Goal: Task Accomplishment & Management: Complete application form

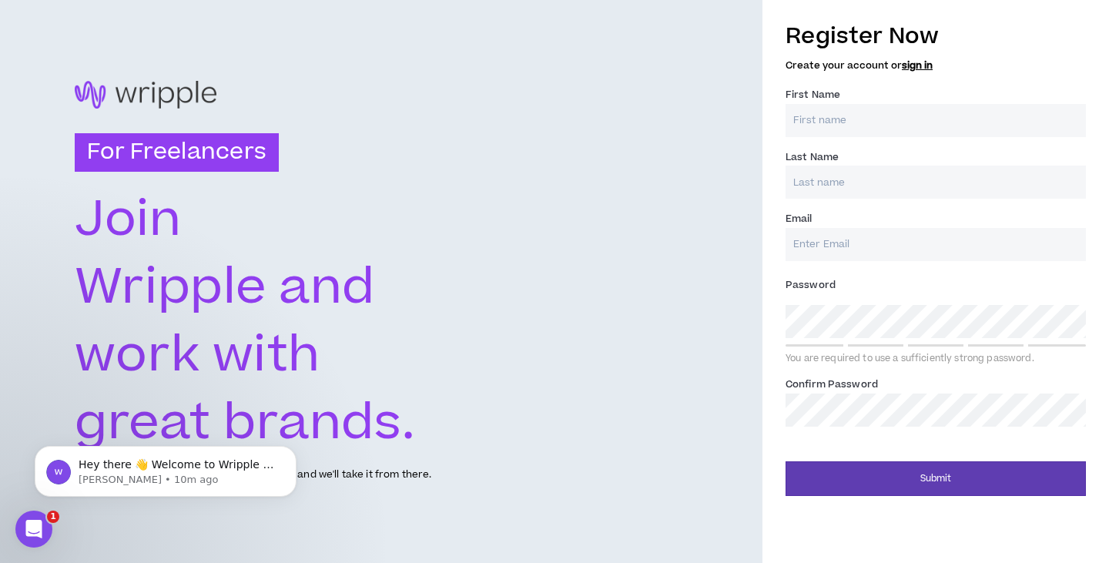
click at [813, 120] on input "First Name *" at bounding box center [935, 120] width 300 height 33
type input "[PERSON_NAME]"
click at [810, 239] on input "Email *" at bounding box center [935, 244] width 300 height 33
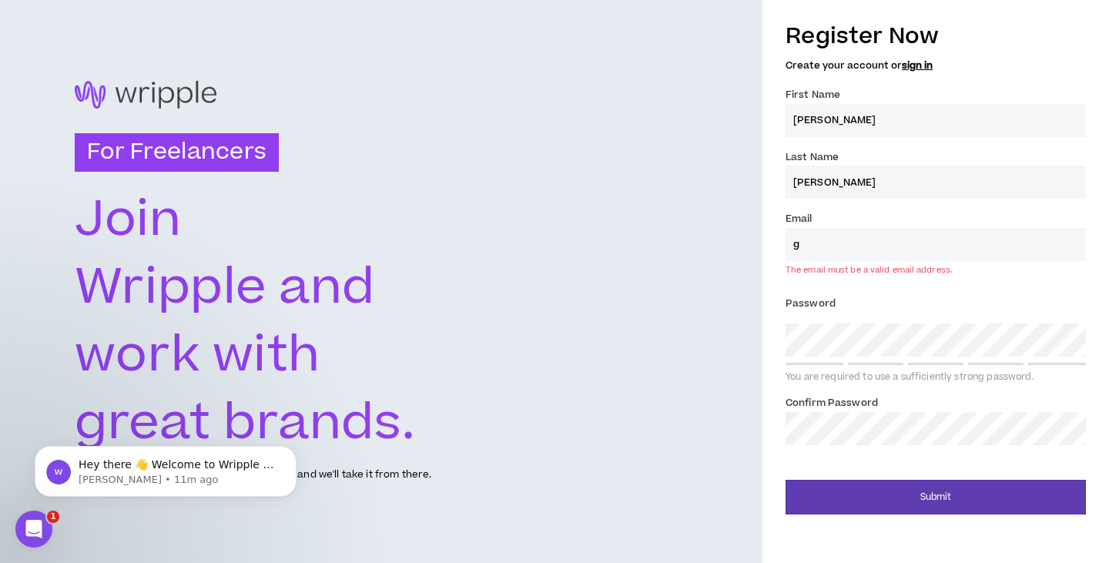
type input "[EMAIL_ADDRESS][PERSON_NAME][DOMAIN_NAME]"
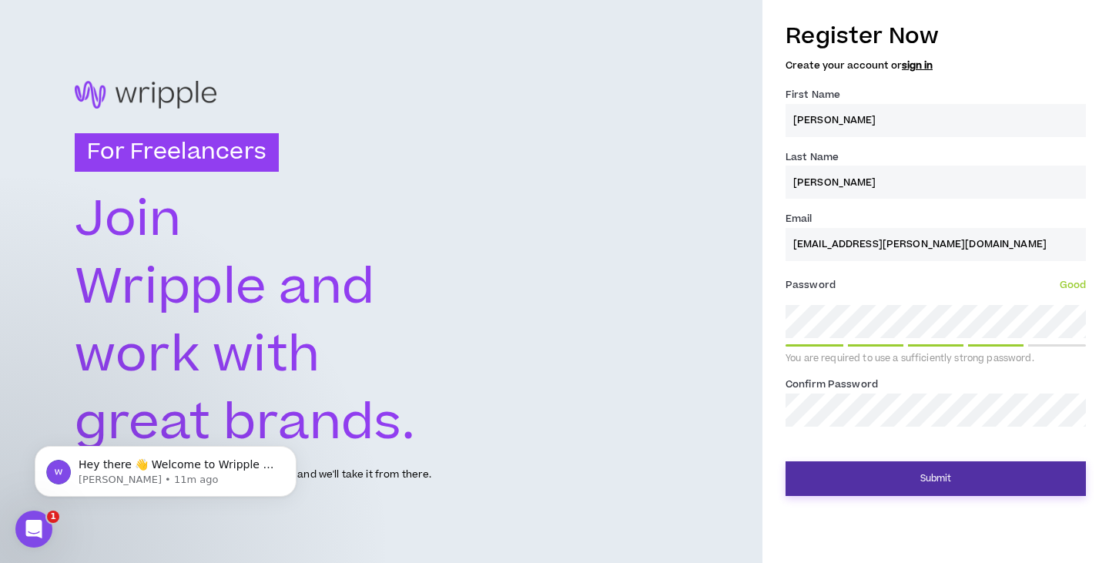
click at [922, 477] on button "Submit" at bounding box center [935, 478] width 300 height 35
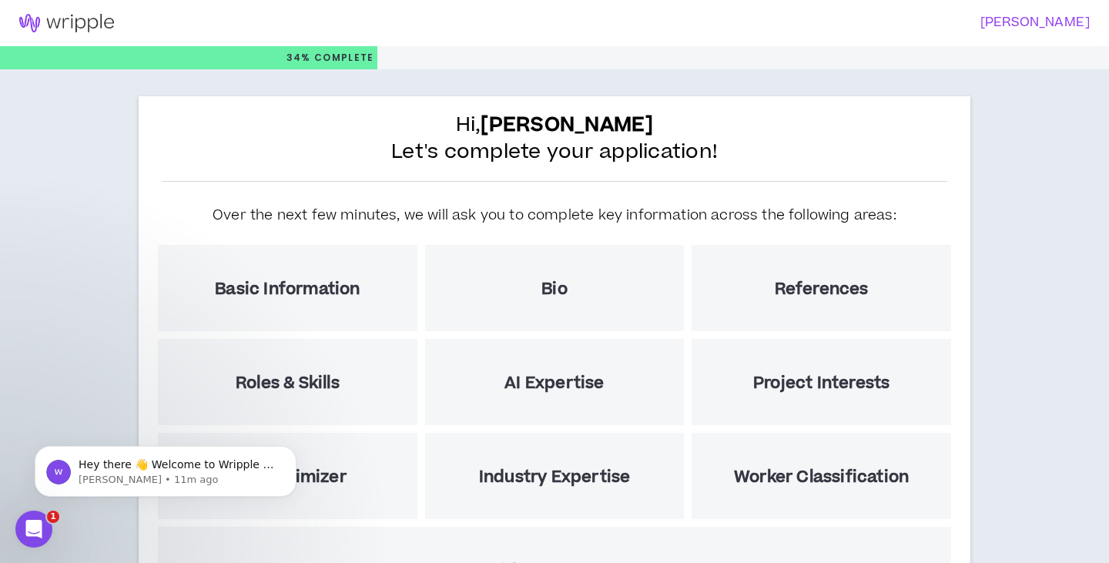
click at [108, 249] on div "Hi, [PERSON_NAME] Let's complete your application! Over the next few minutes, w…" at bounding box center [554, 395] width 1109 height 653
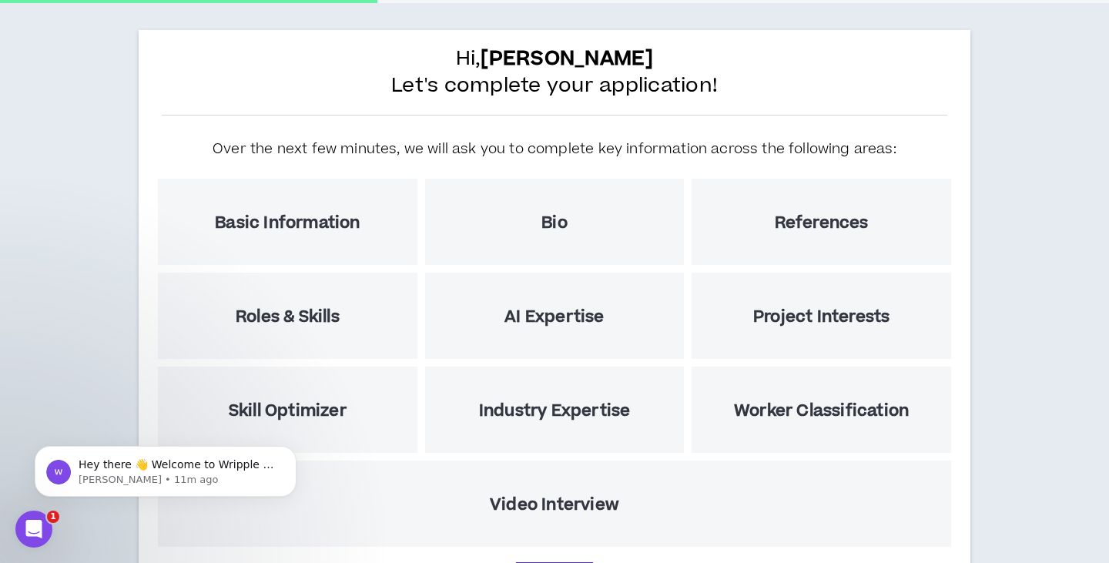
scroll to position [159, 0]
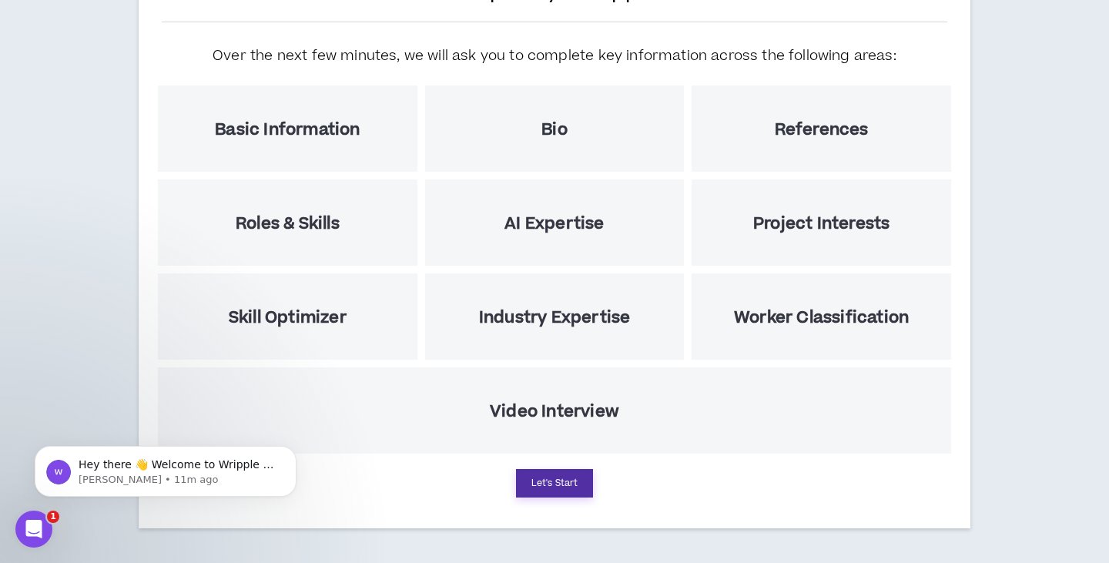
click at [540, 480] on button "Let's Start" at bounding box center [554, 483] width 77 height 28
select select "US"
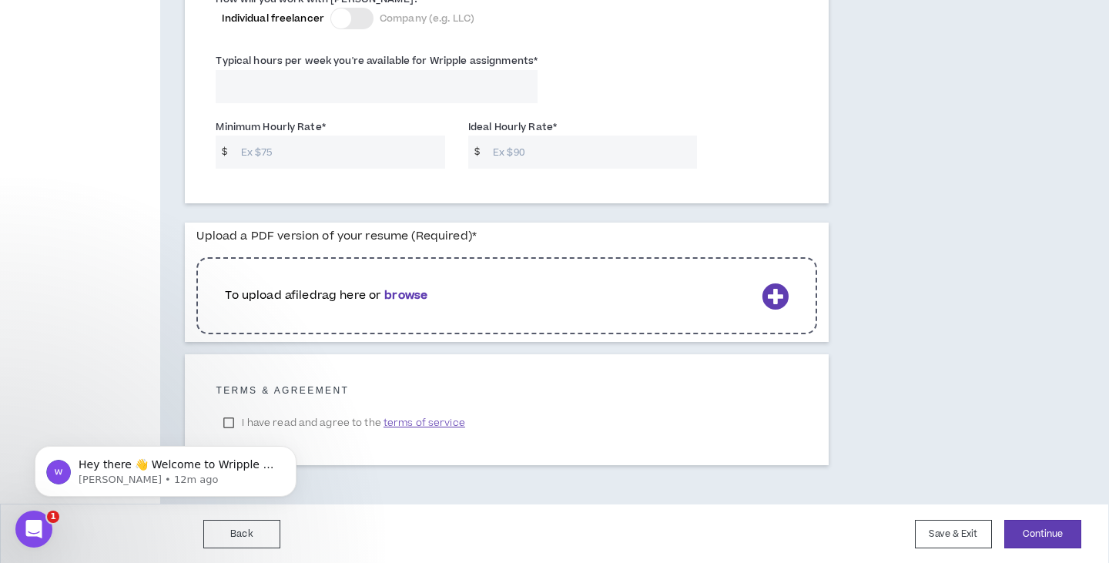
scroll to position [1165, 0]
